Goal: Information Seeking & Learning: Learn about a topic

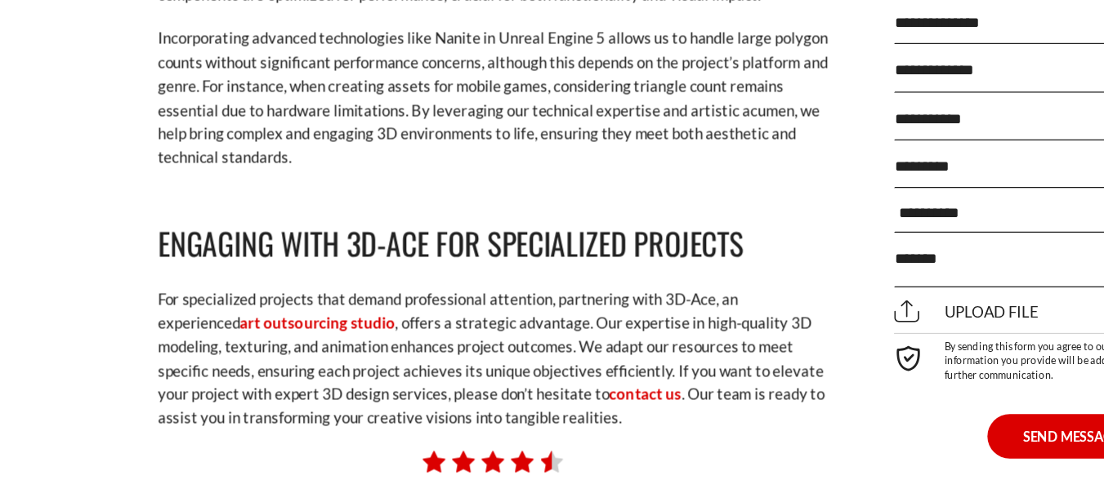
scroll to position [10782, 0]
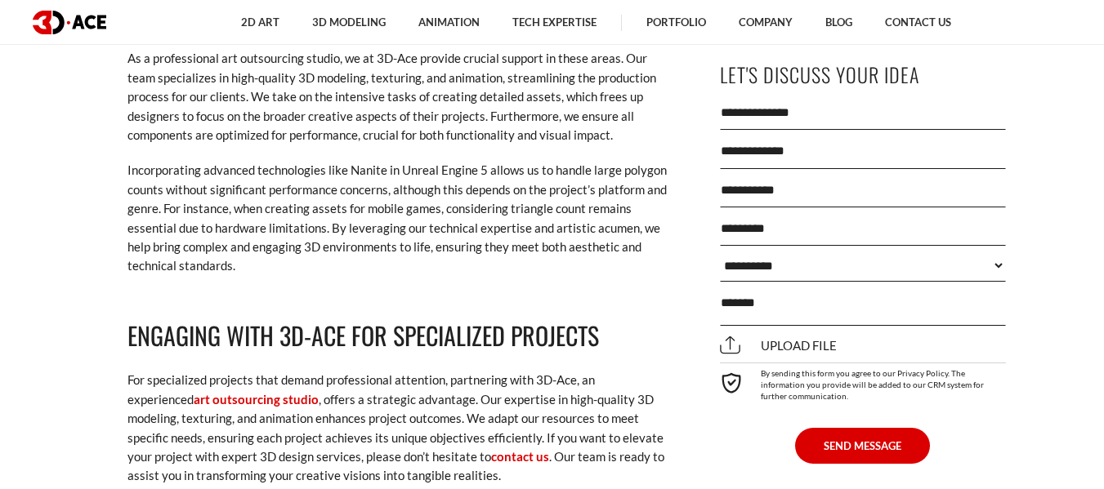
scroll to position [10725, 0]
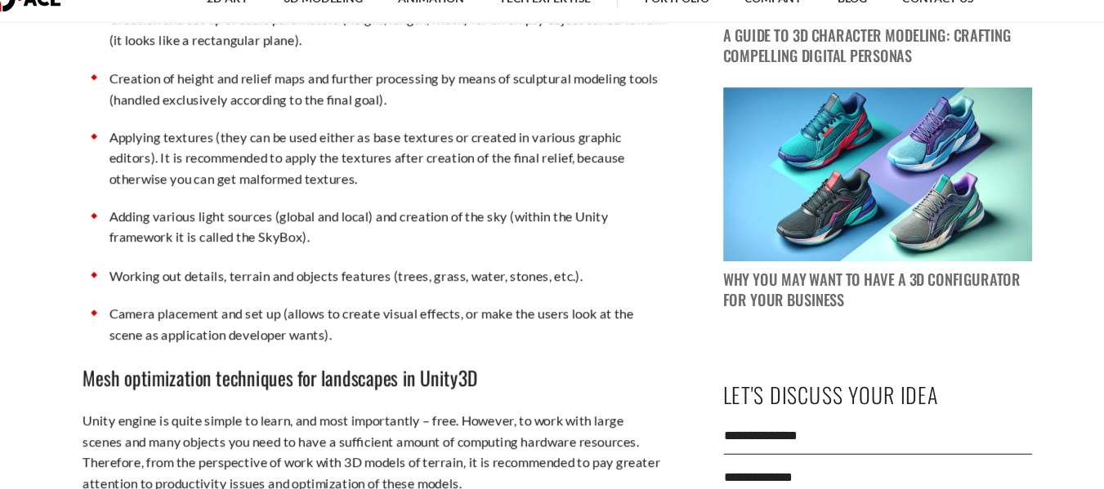
scroll to position [1374, 0]
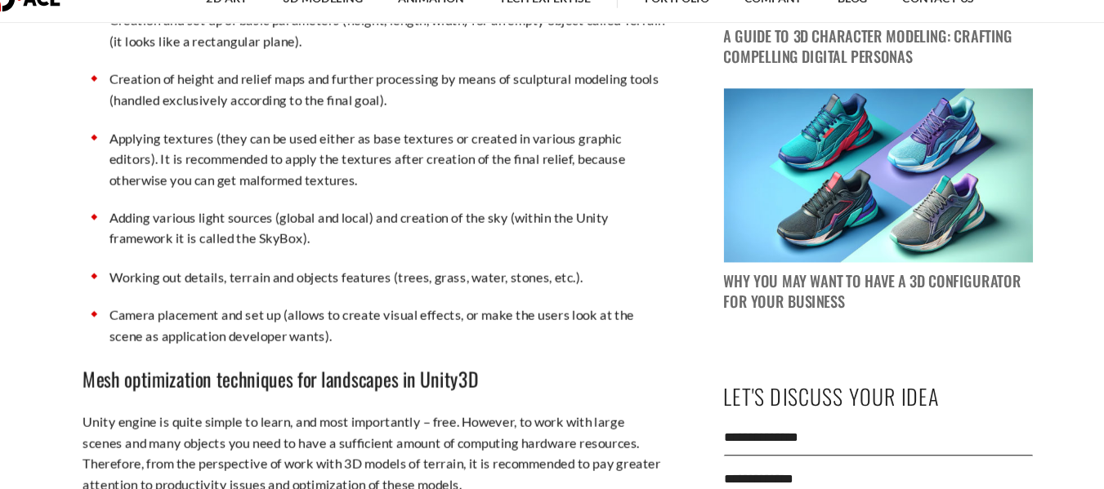
drag, startPoint x: 675, startPoint y: 315, endPoint x: 557, endPoint y: 298, distance: 118.9
click at [557, 306] on p "Camera placement and set up (allows to create visual effects, or make the users…" at bounding box center [409, 325] width 515 height 38
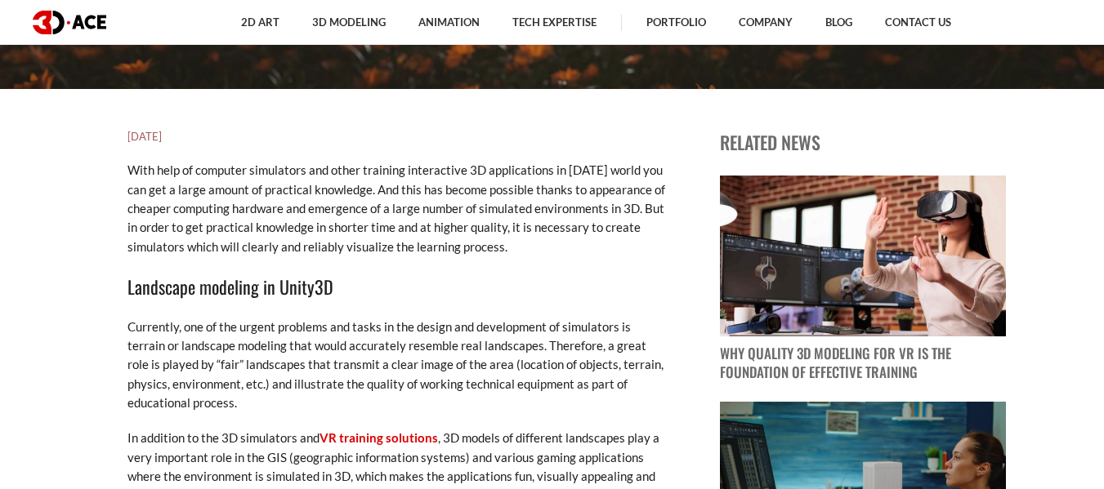
scroll to position [399, 0]
